Goal: Transaction & Acquisition: Purchase product/service

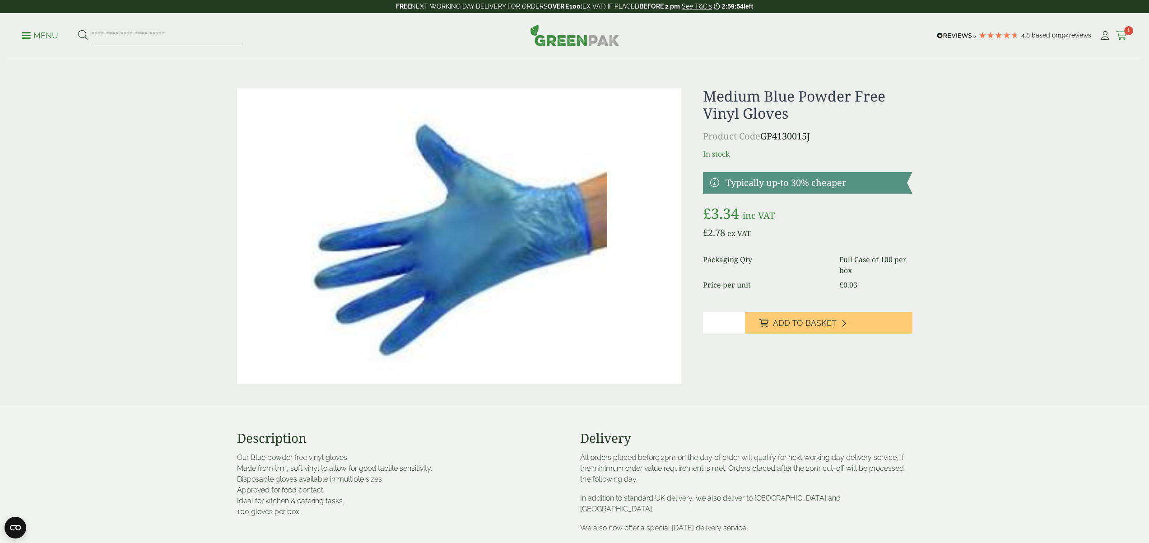
click at [1125, 32] on span "1" at bounding box center [1128, 30] width 9 height 9
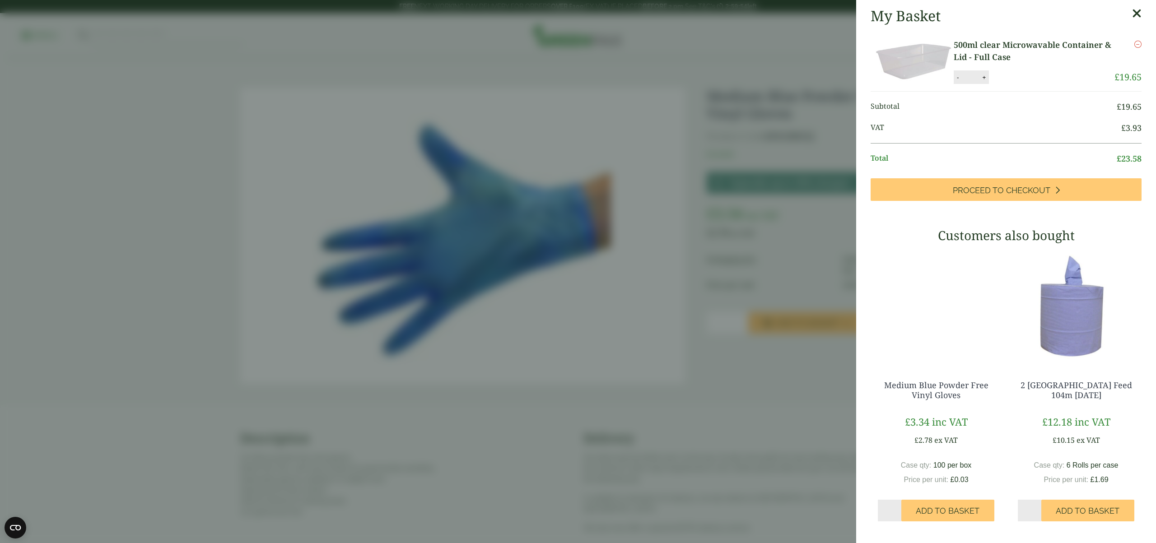
click at [1125, 32] on aside "My Basket 500ml clear Microwavable Container & Lid - Full Case 500ml clear Micr…" at bounding box center [578, 271] width 1156 height 543
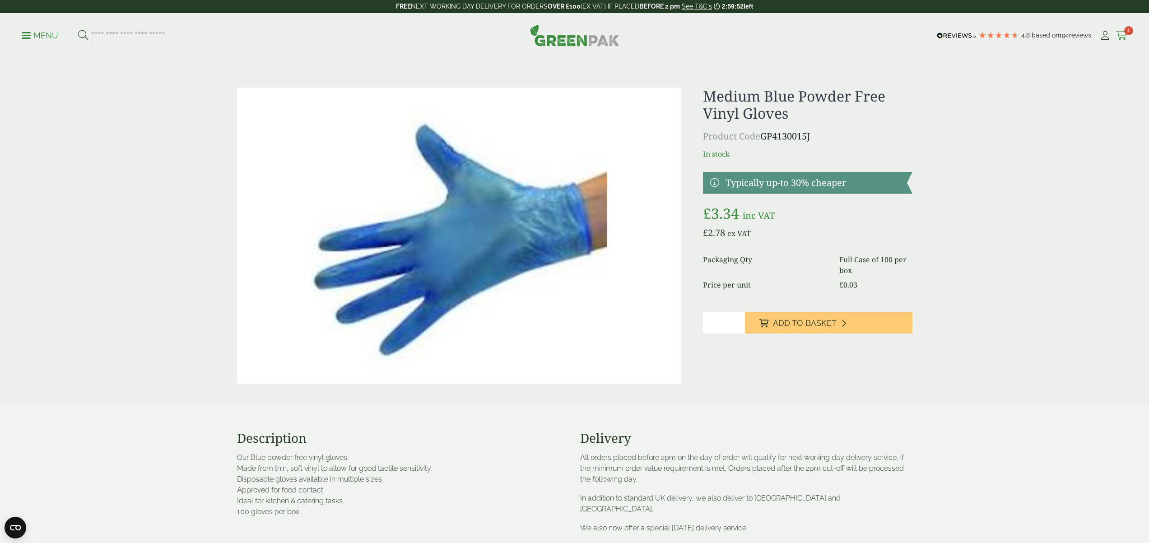
click at [1122, 37] on icon at bounding box center [1121, 35] width 11 height 9
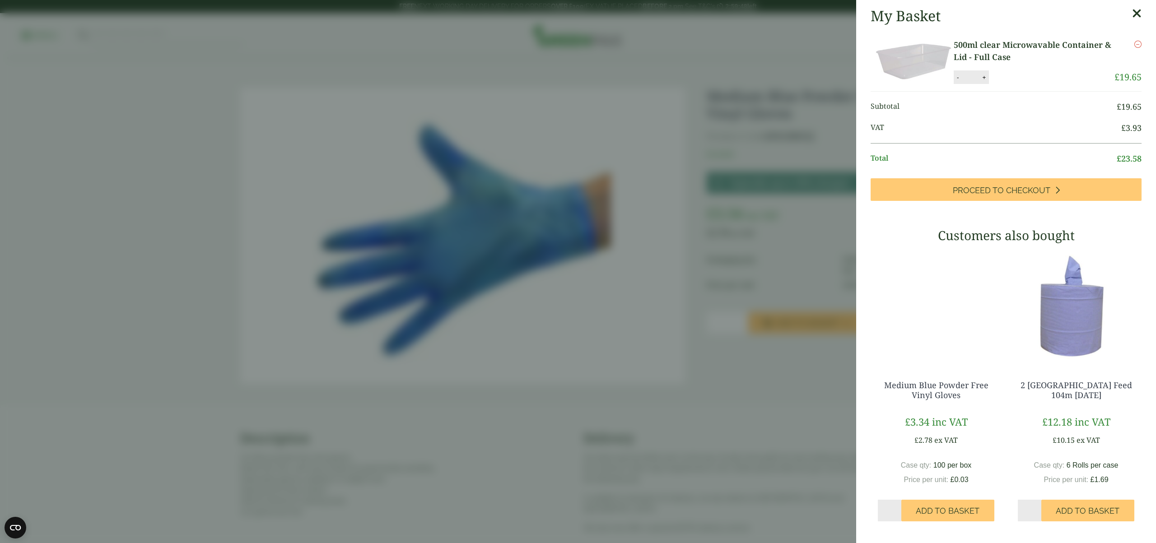
scroll to position [4, 0]
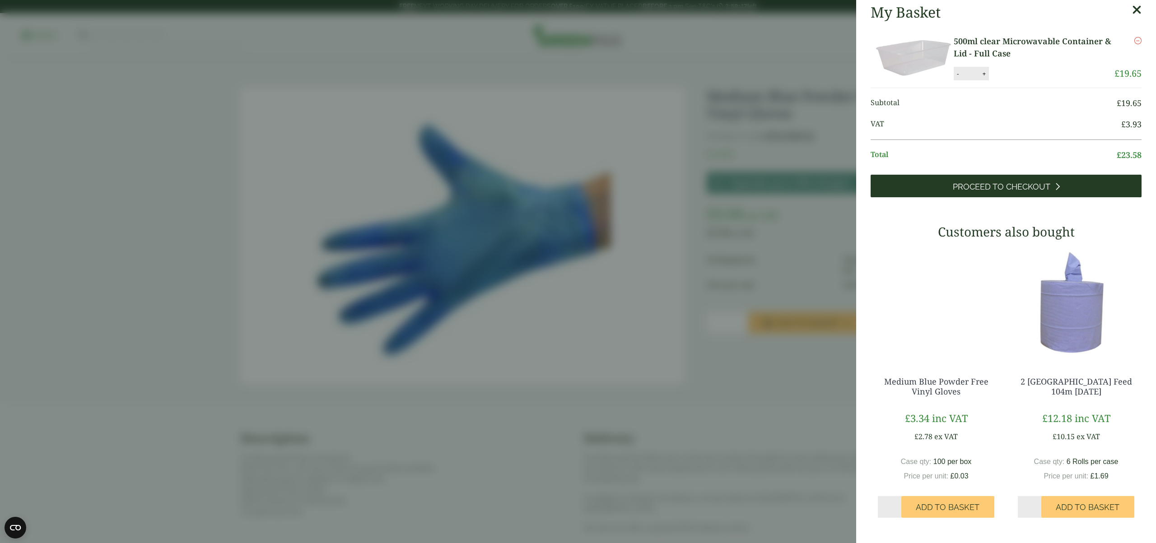
click at [999, 189] on span "Proceed to Checkout" at bounding box center [1002, 187] width 98 height 10
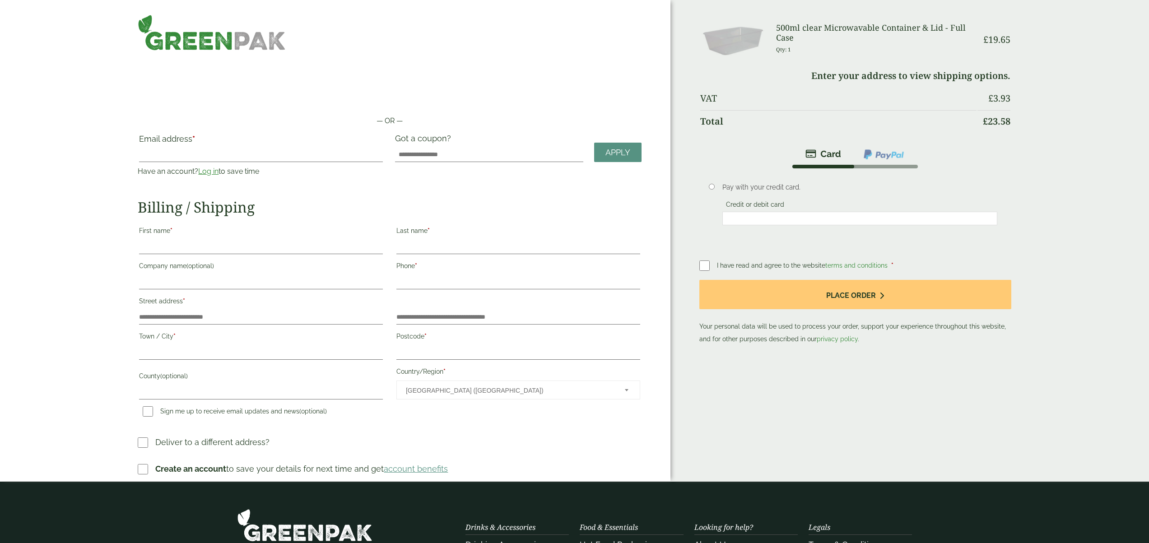
click at [896, 161] on li at bounding box center [884, 154] width 64 height 21
click at [879, 150] on img at bounding box center [884, 155] width 42 height 12
